Goal: Information Seeking & Learning: Check status

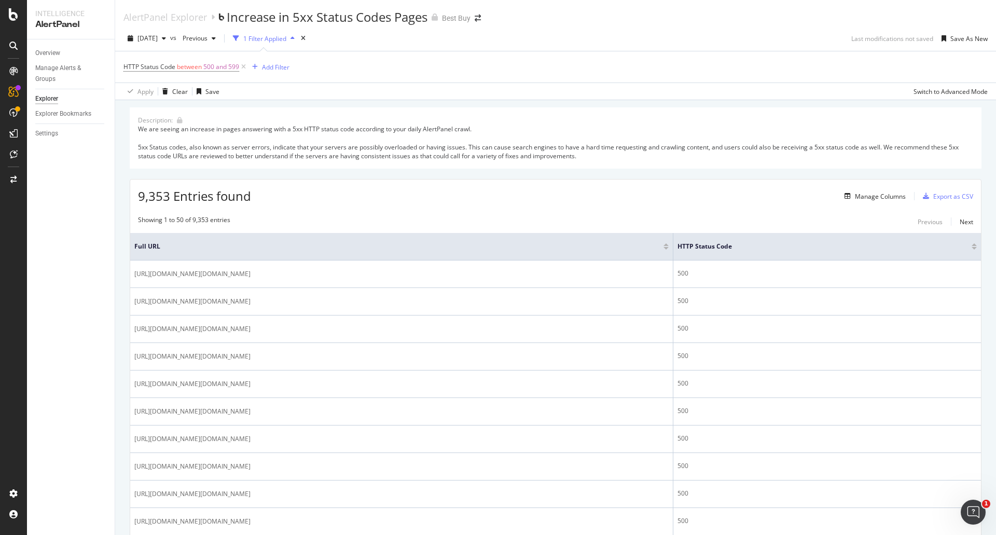
scroll to position [1472, 0]
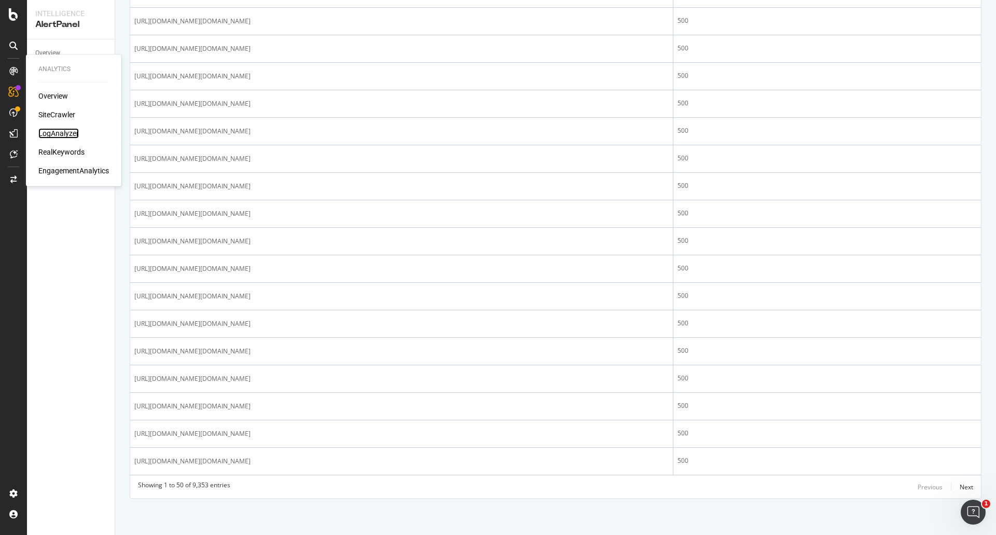
drag, startPoint x: 60, startPoint y: 128, endPoint x: 54, endPoint y: 133, distance: 8.1
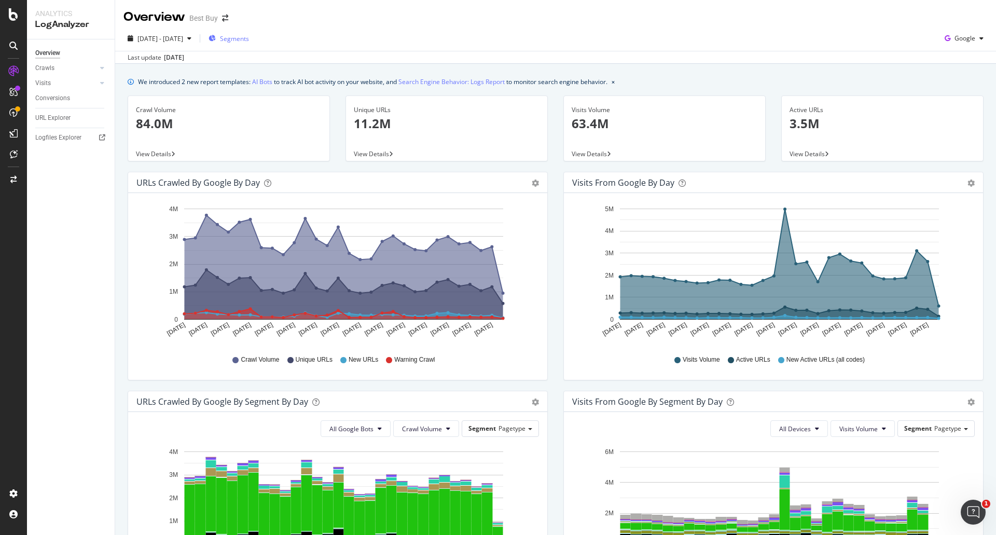
click at [249, 39] on span "Segments" at bounding box center [234, 38] width 29 height 9
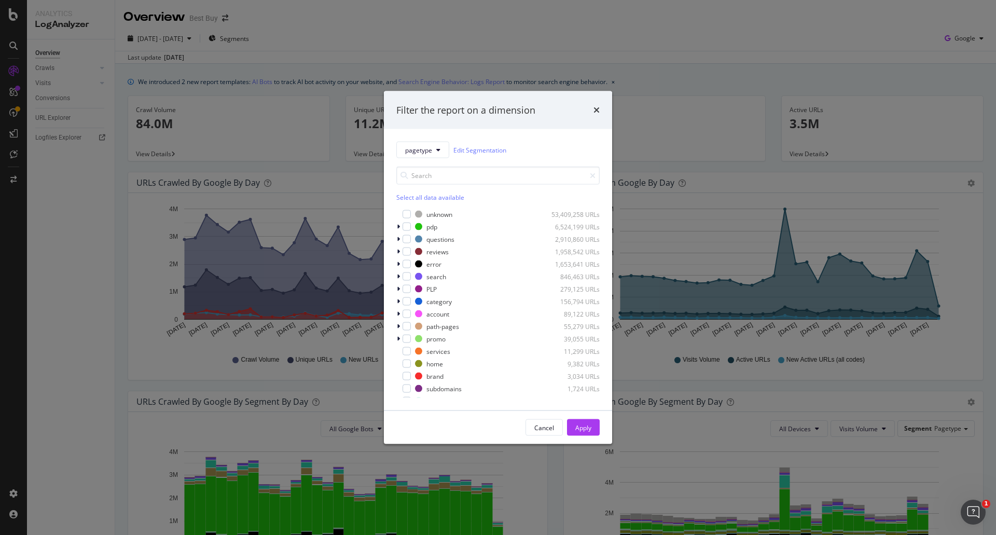
click at [101, 252] on div "Filter the report on a dimension pagetype Edit Segmentation Select all data ava…" at bounding box center [498, 267] width 996 height 535
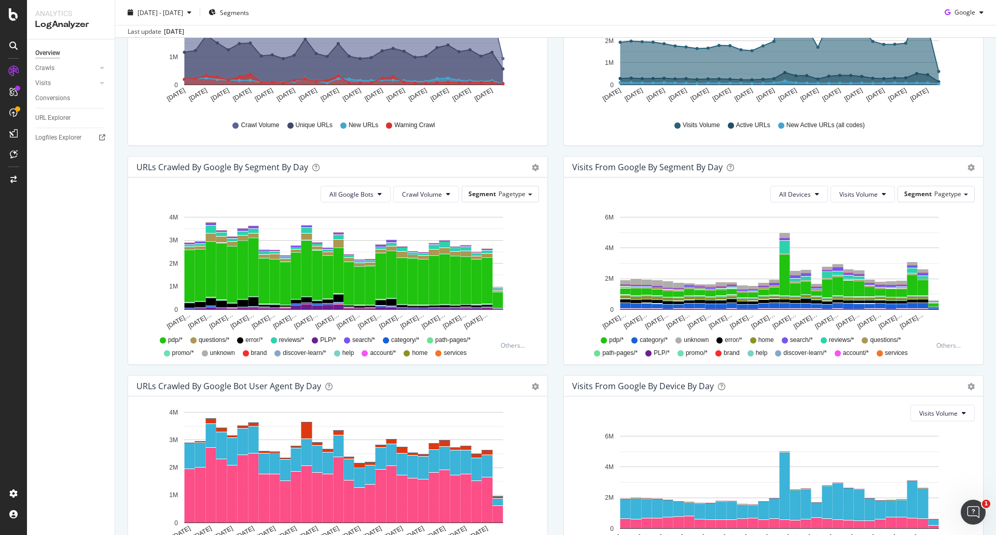
scroll to position [259, 0]
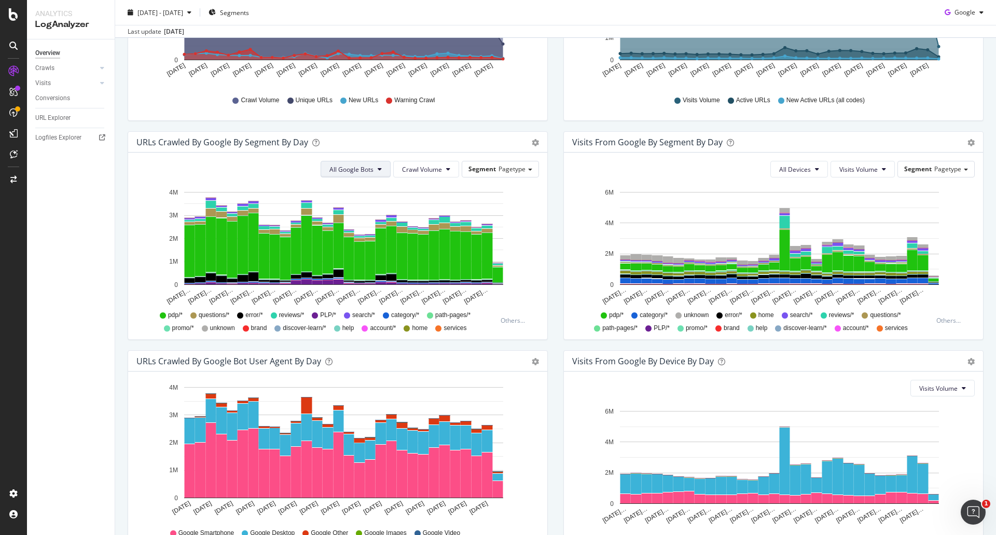
click at [369, 170] on span "All Google Bots" at bounding box center [351, 169] width 44 height 9
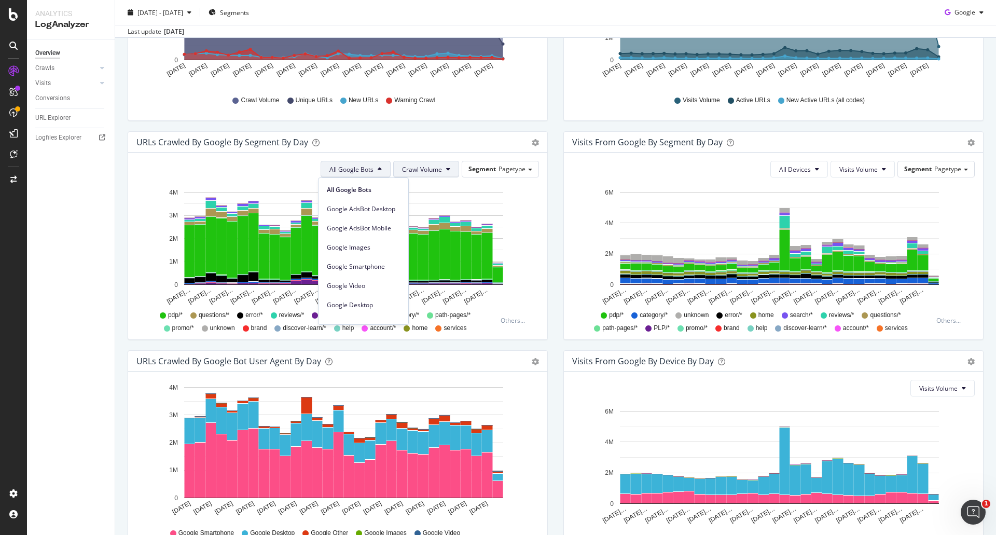
click at [422, 162] on button "Crawl Volume" at bounding box center [426, 169] width 66 height 17
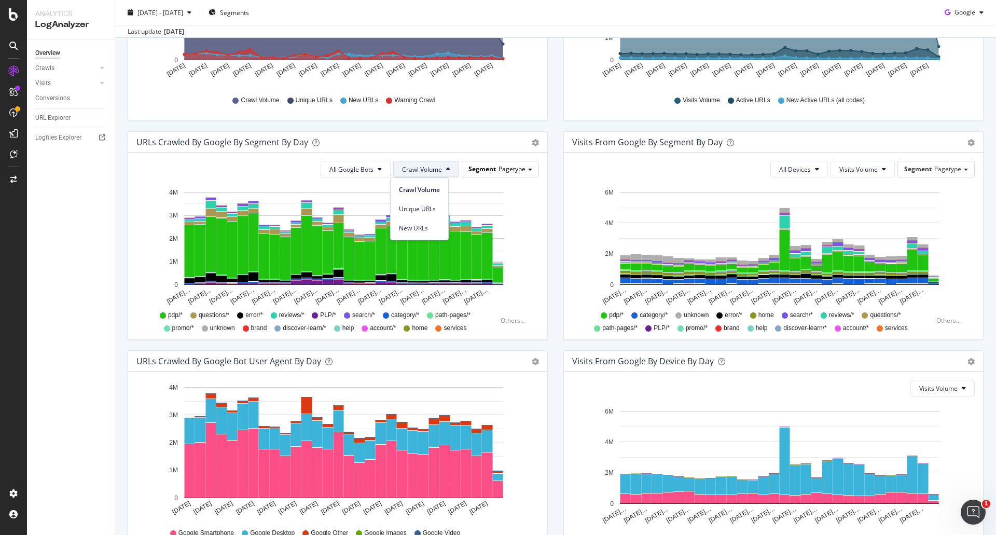
click at [512, 176] on div "Segment Pagetype" at bounding box center [500, 168] width 76 height 15
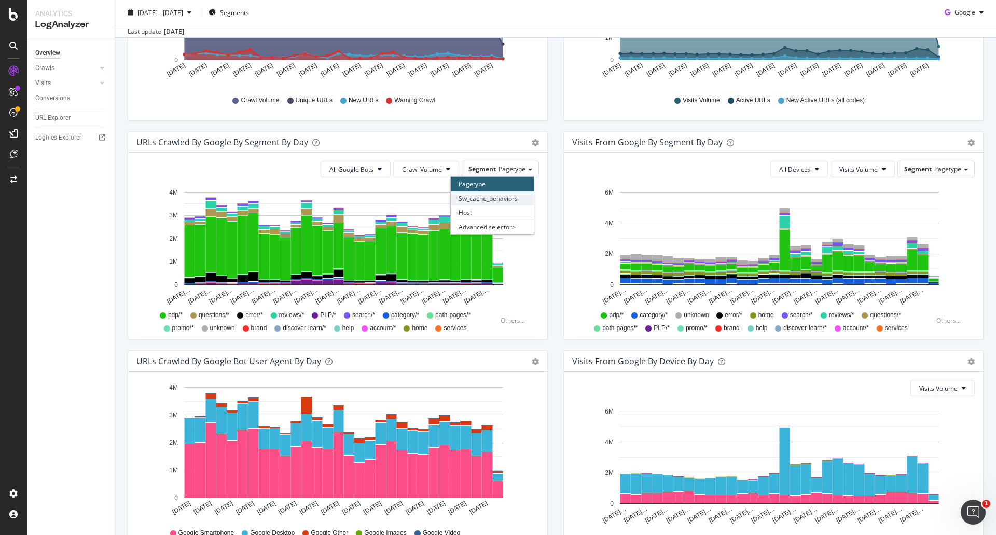
click at [510, 196] on div "Sw_cache_behaviors" at bounding box center [492, 198] width 83 height 14
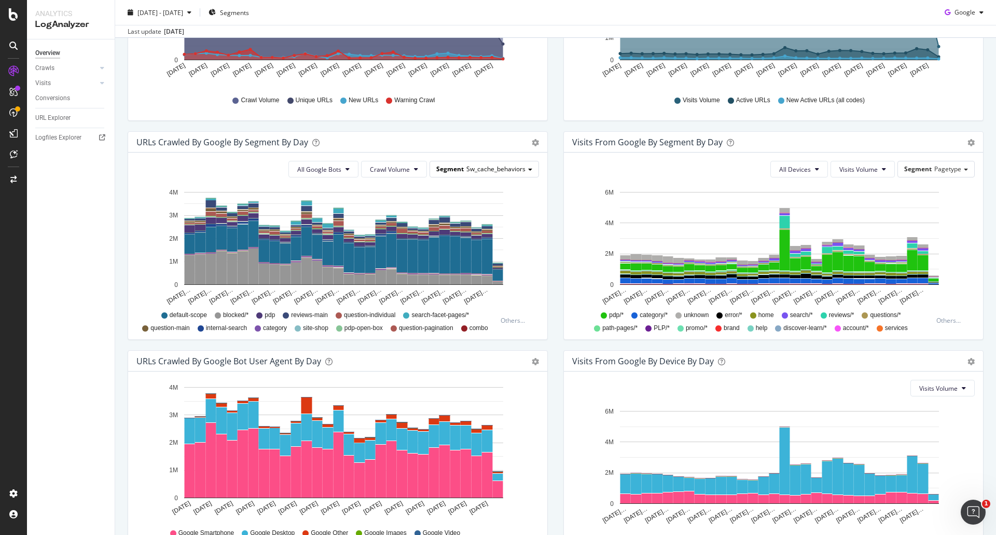
click at [510, 163] on div "Segment Sw_cache_behaviors" at bounding box center [484, 168] width 108 height 15
click at [497, 228] on div "Advanced selector >" at bounding box center [492, 226] width 83 height 15
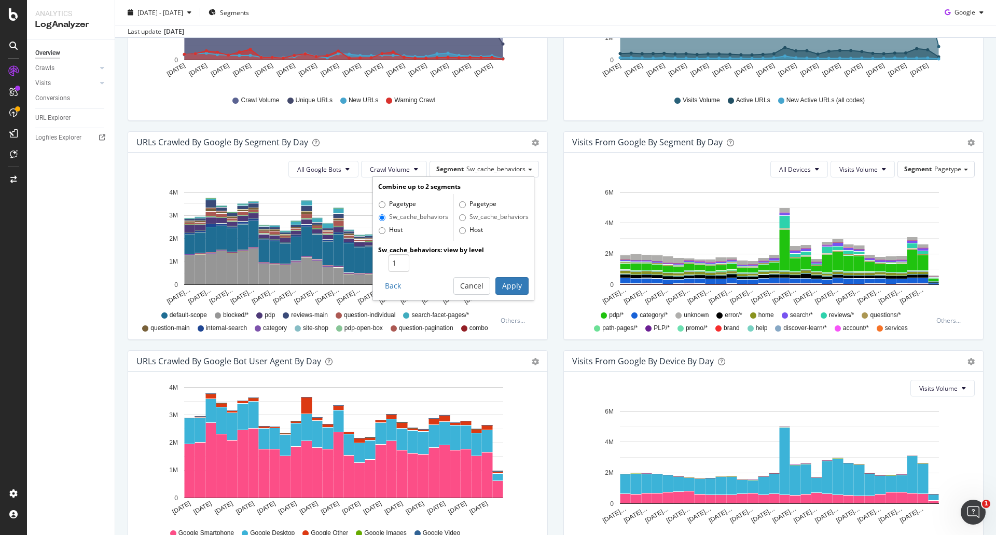
click at [388, 202] on label "Pagetype" at bounding box center [397, 204] width 37 height 10
click at [385, 202] on input "Pagetype" at bounding box center [382, 204] width 7 height 7
radio input "true"
radio input "false"
click at [503, 284] on button "Apply" at bounding box center [511, 286] width 33 height 18
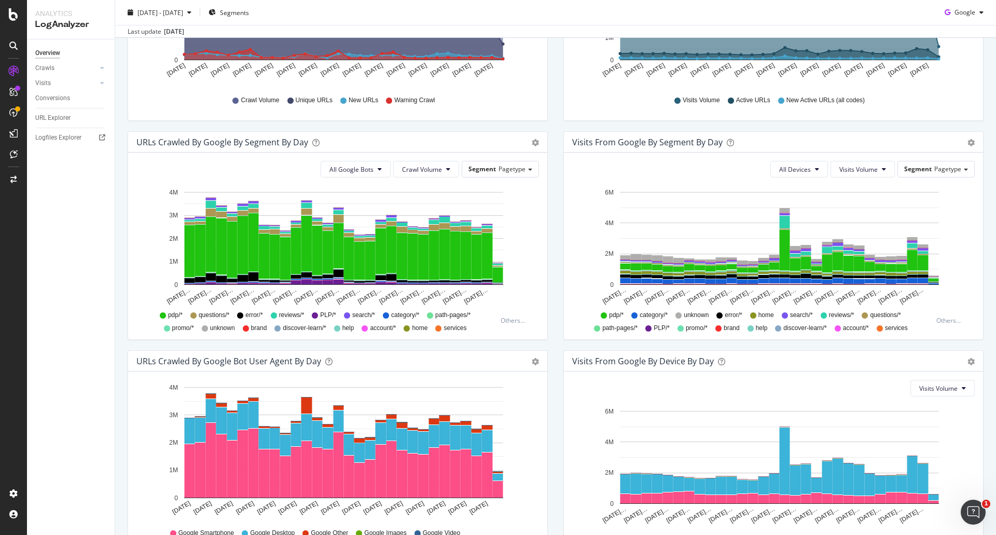
click at [430, 159] on div "All Google Bots Crawl Volume Segment Pagetype Hold CTRL while clicking to filte…" at bounding box center [337, 245] width 419 height 187
click at [428, 176] on button "Crawl Volume" at bounding box center [426, 169] width 66 height 17
click at [429, 166] on span "Crawl Volume" at bounding box center [422, 169] width 40 height 9
click at [343, 170] on span "All Google Bots" at bounding box center [351, 169] width 44 height 9
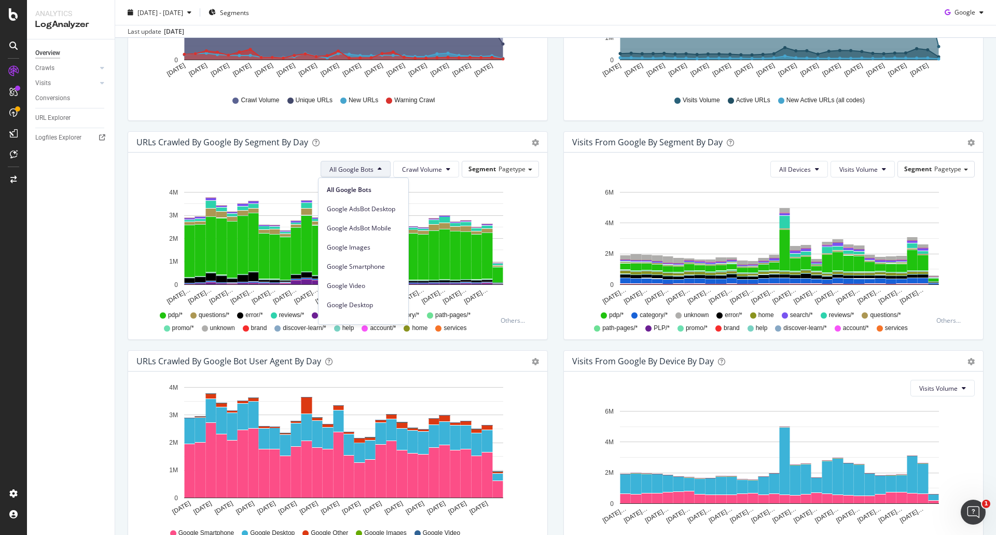
click at [344, 170] on span "All Google Bots" at bounding box center [351, 169] width 44 height 9
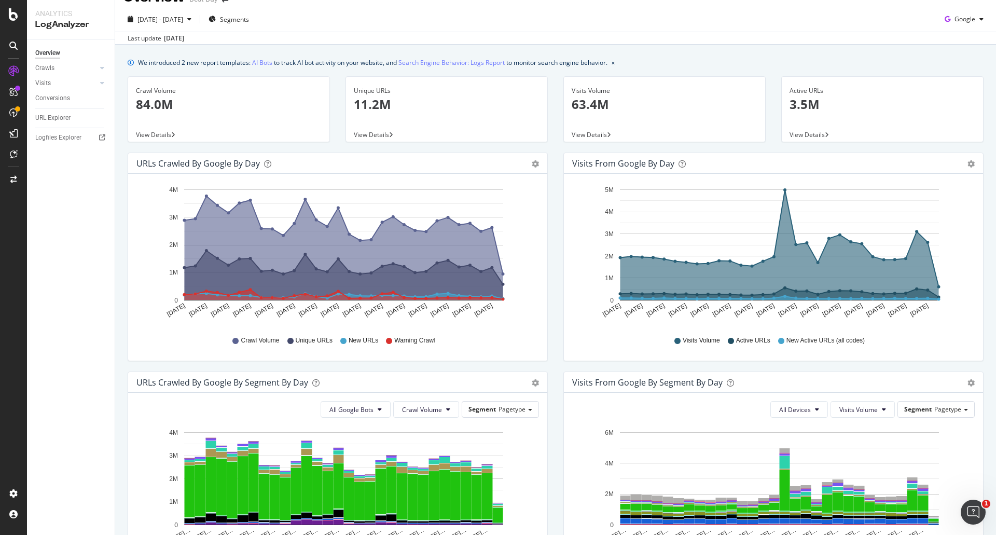
scroll to position [0, 0]
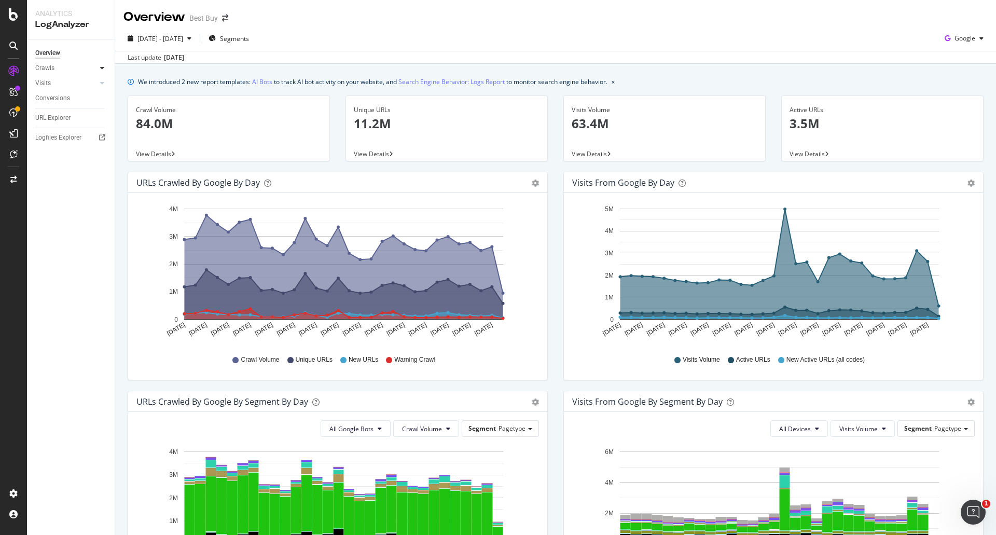
click at [104, 71] on icon at bounding box center [102, 68] width 4 height 6
click at [79, 124] on link "HTTP Codes" at bounding box center [73, 124] width 67 height 11
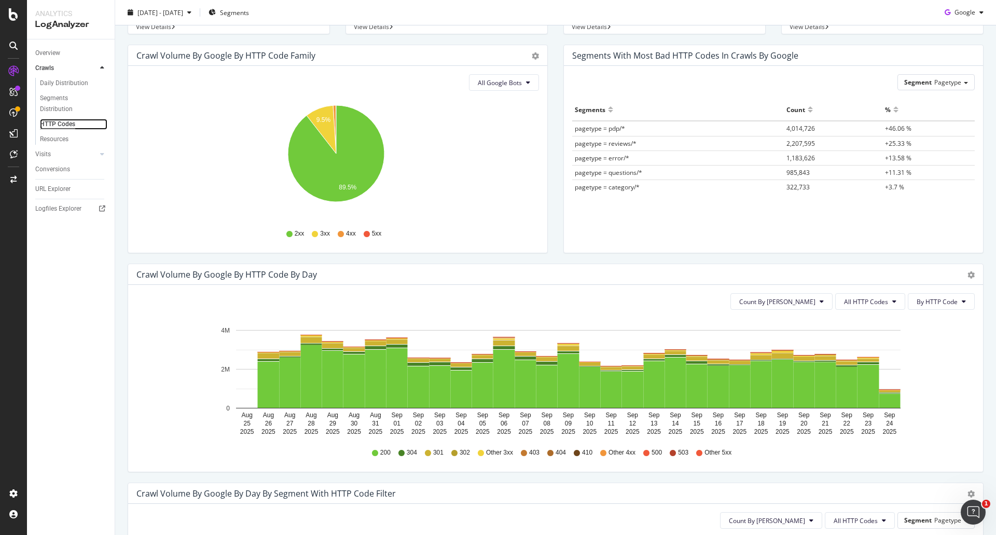
scroll to position [207, 0]
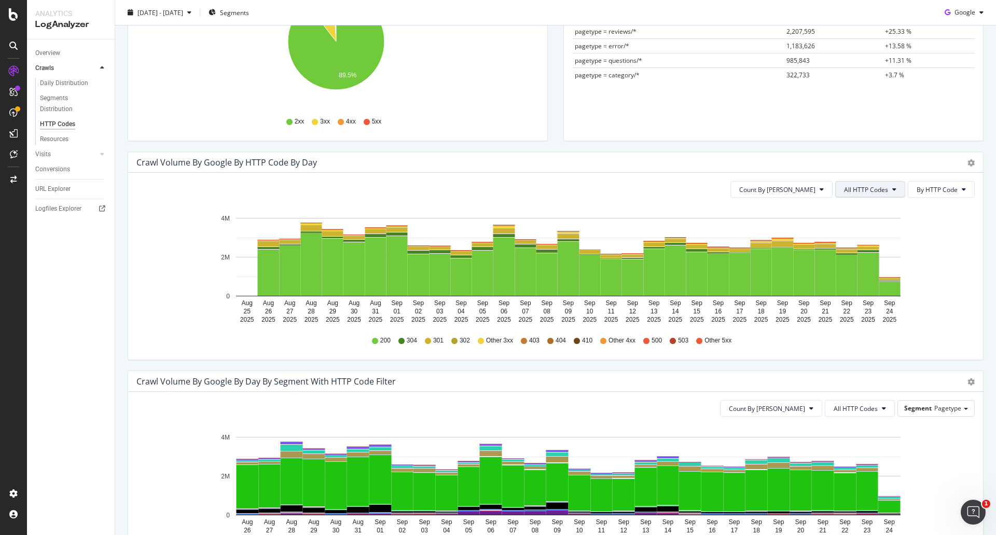
click at [860, 190] on span "All HTTP Codes" at bounding box center [866, 189] width 44 height 9
click at [868, 284] on span "4xx family" at bounding box center [864, 286] width 52 height 9
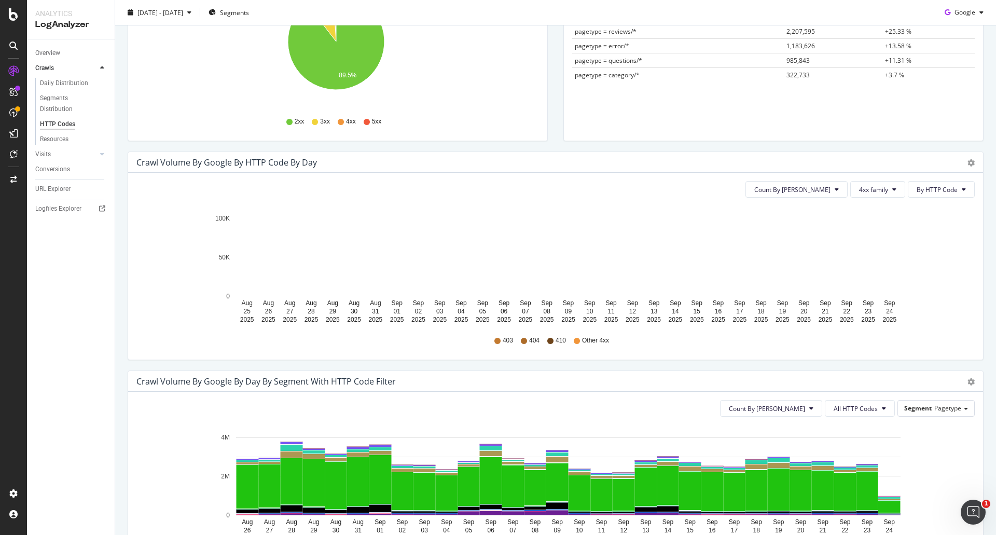
scroll to position [0, 0]
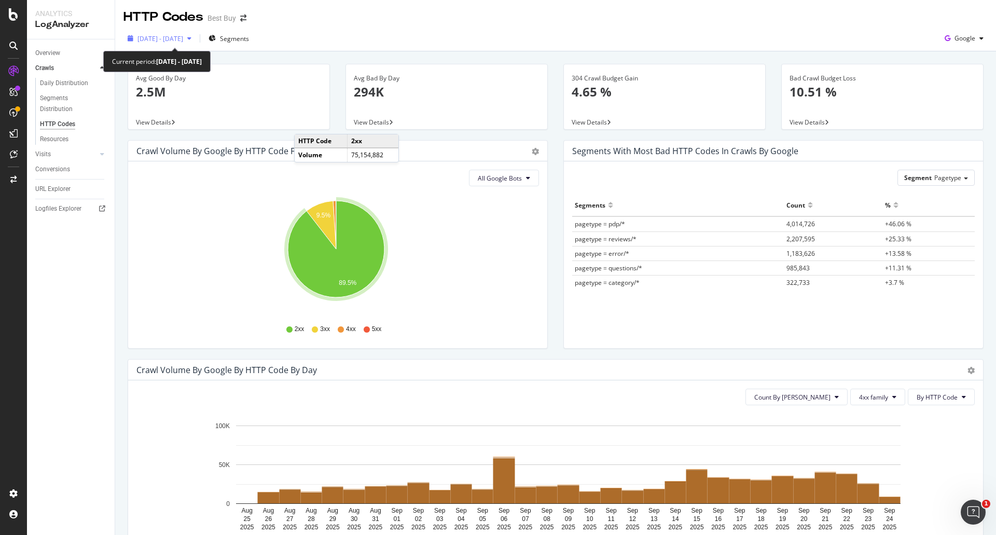
click at [183, 34] on span "[DATE] - [DATE]" at bounding box center [160, 38] width 46 height 9
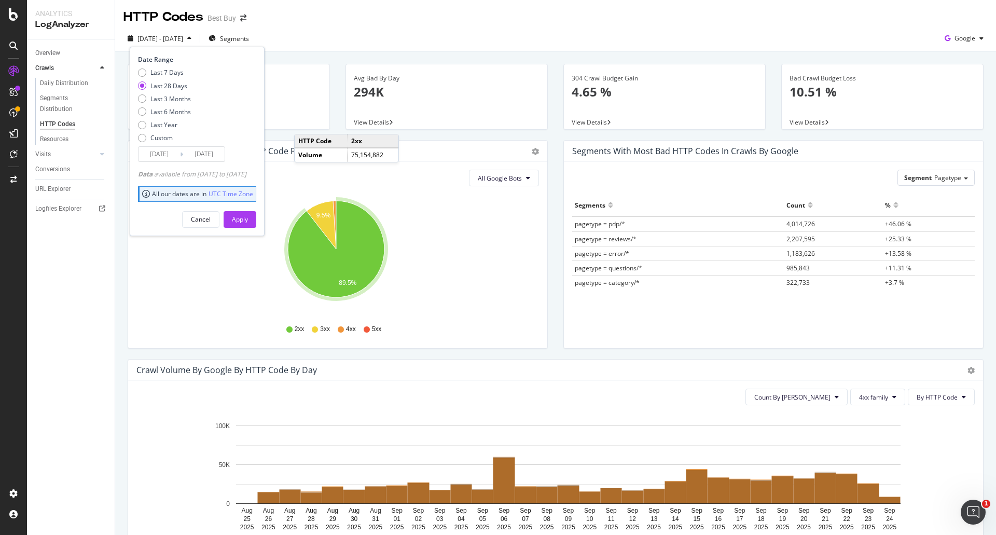
drag, startPoint x: 173, startPoint y: 114, endPoint x: 212, endPoint y: 155, distance: 56.1
click at [173, 114] on div "Last 6 Months" at bounding box center [170, 111] width 40 height 9
type input "[DATE]"
click at [256, 209] on div "Cancel Apply" at bounding box center [197, 215] width 118 height 24
click at [248, 216] on div "Apply" at bounding box center [240, 219] width 16 height 9
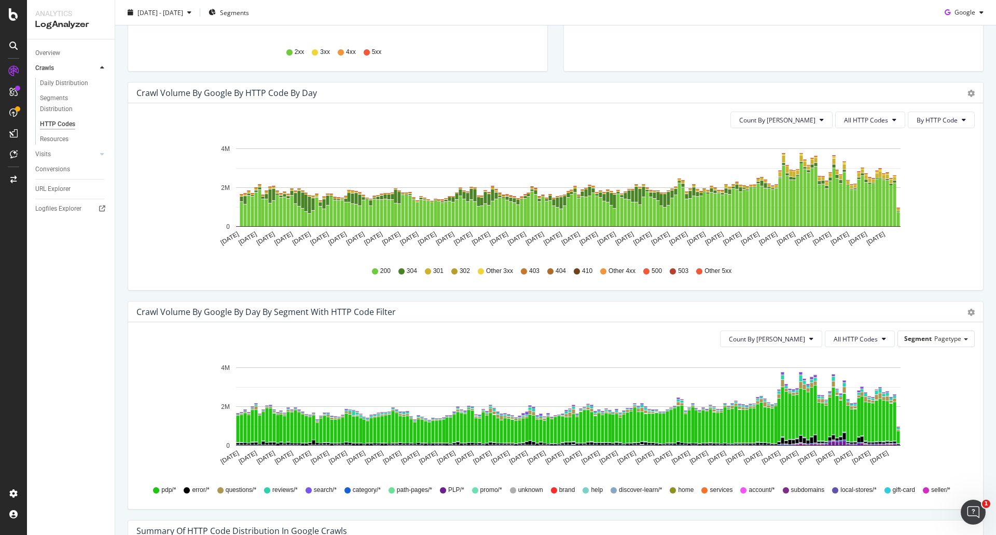
scroll to position [259, 0]
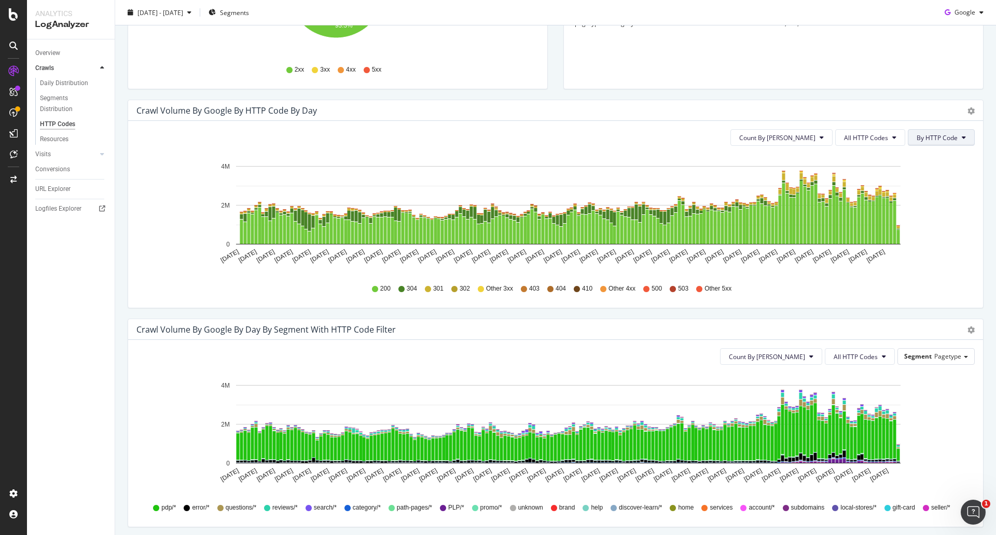
click at [921, 141] on span "By HTTP Code" at bounding box center [936, 137] width 41 height 9
click at [894, 137] on button "All HTTP Codes" at bounding box center [870, 137] width 70 height 17
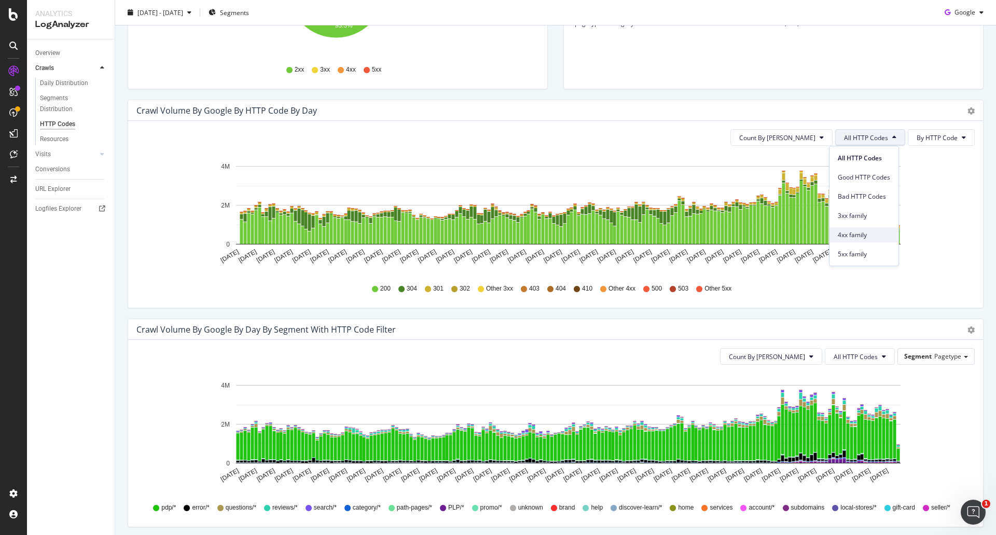
click at [870, 232] on span "4xx family" at bounding box center [864, 234] width 52 height 9
